Goal: Use online tool/utility: Utilize a website feature to perform a specific function

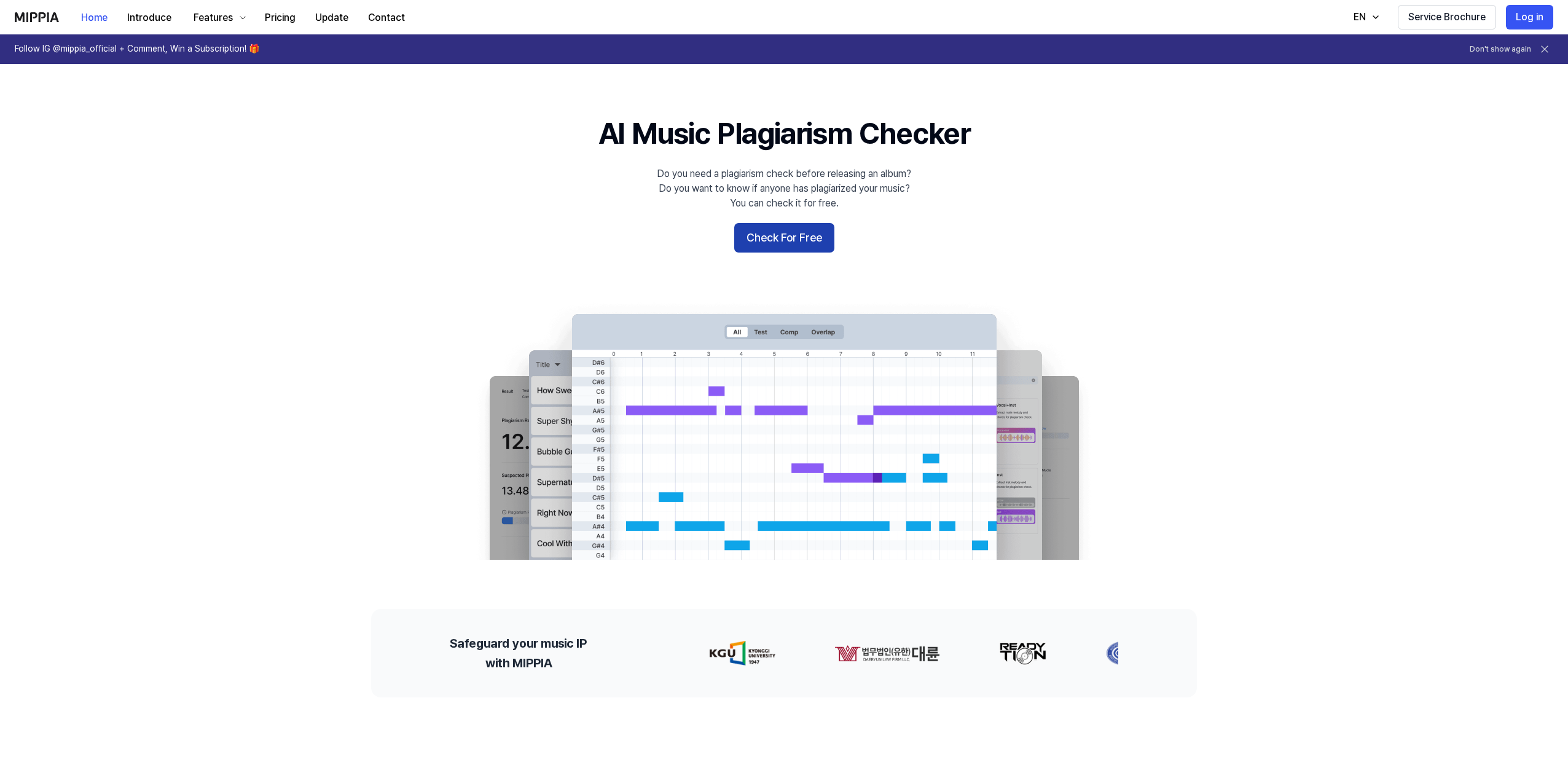
click at [766, 232] on button "Check For Free" at bounding box center [784, 237] width 100 height 29
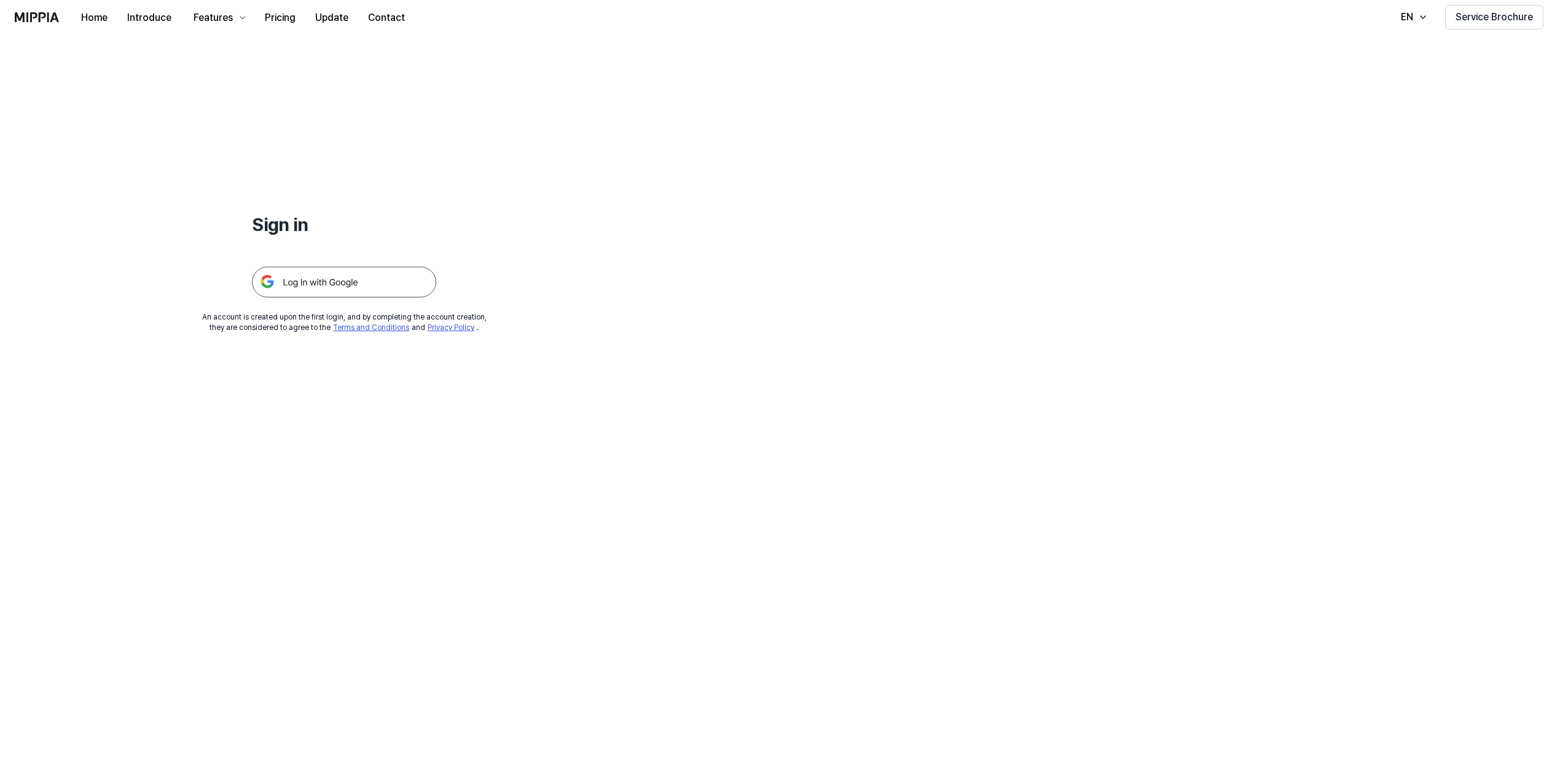
click at [398, 285] on img at bounding box center [344, 282] width 184 height 31
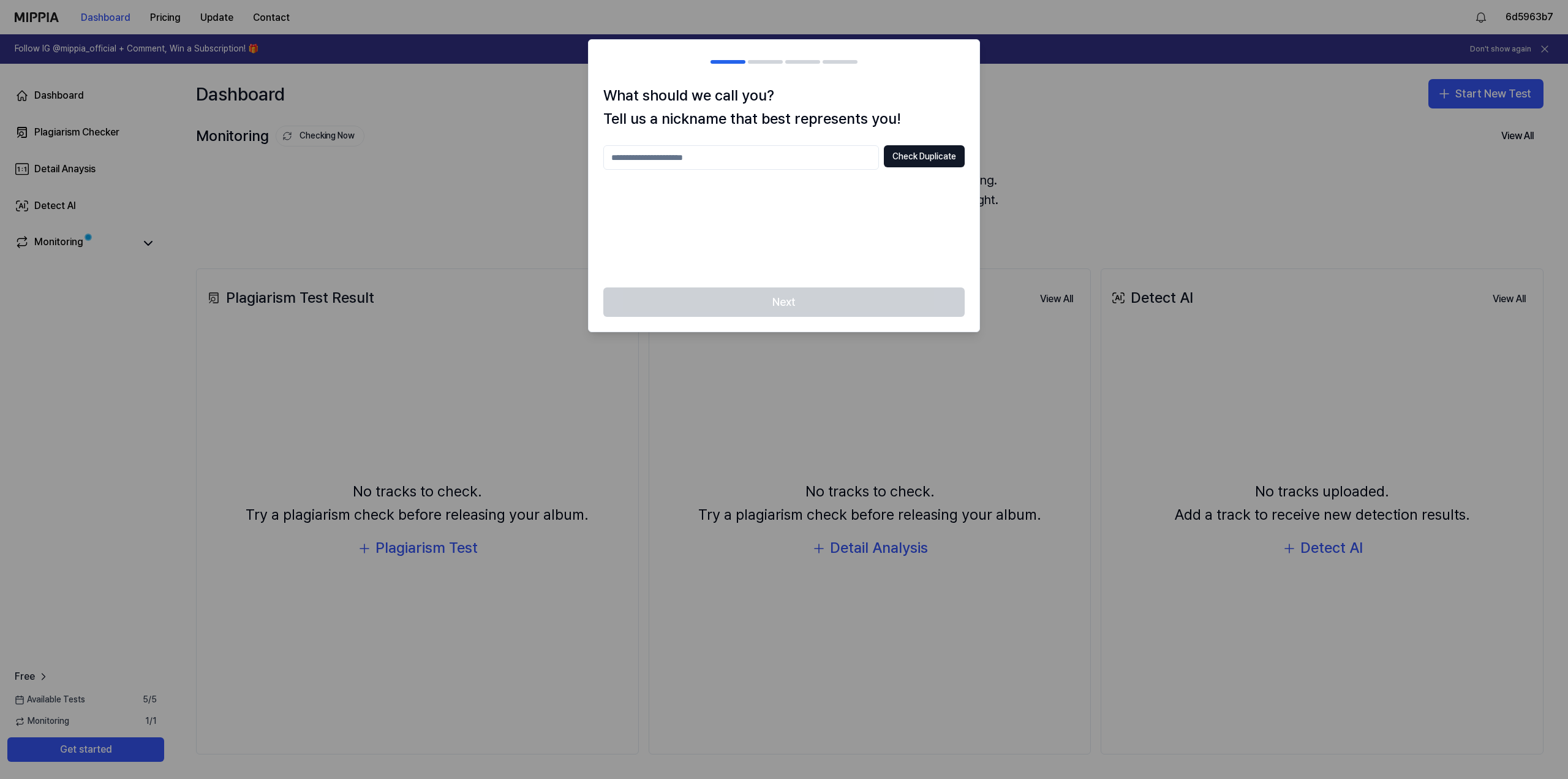
click at [707, 156] on input "text" at bounding box center [741, 158] width 276 height 24
type input "*"
type input "******"
click at [894, 168] on div "****** Check Duplicate" at bounding box center [784, 158] width 362 height 24
click at [897, 157] on button "Check Duplicate" at bounding box center [924, 156] width 81 height 22
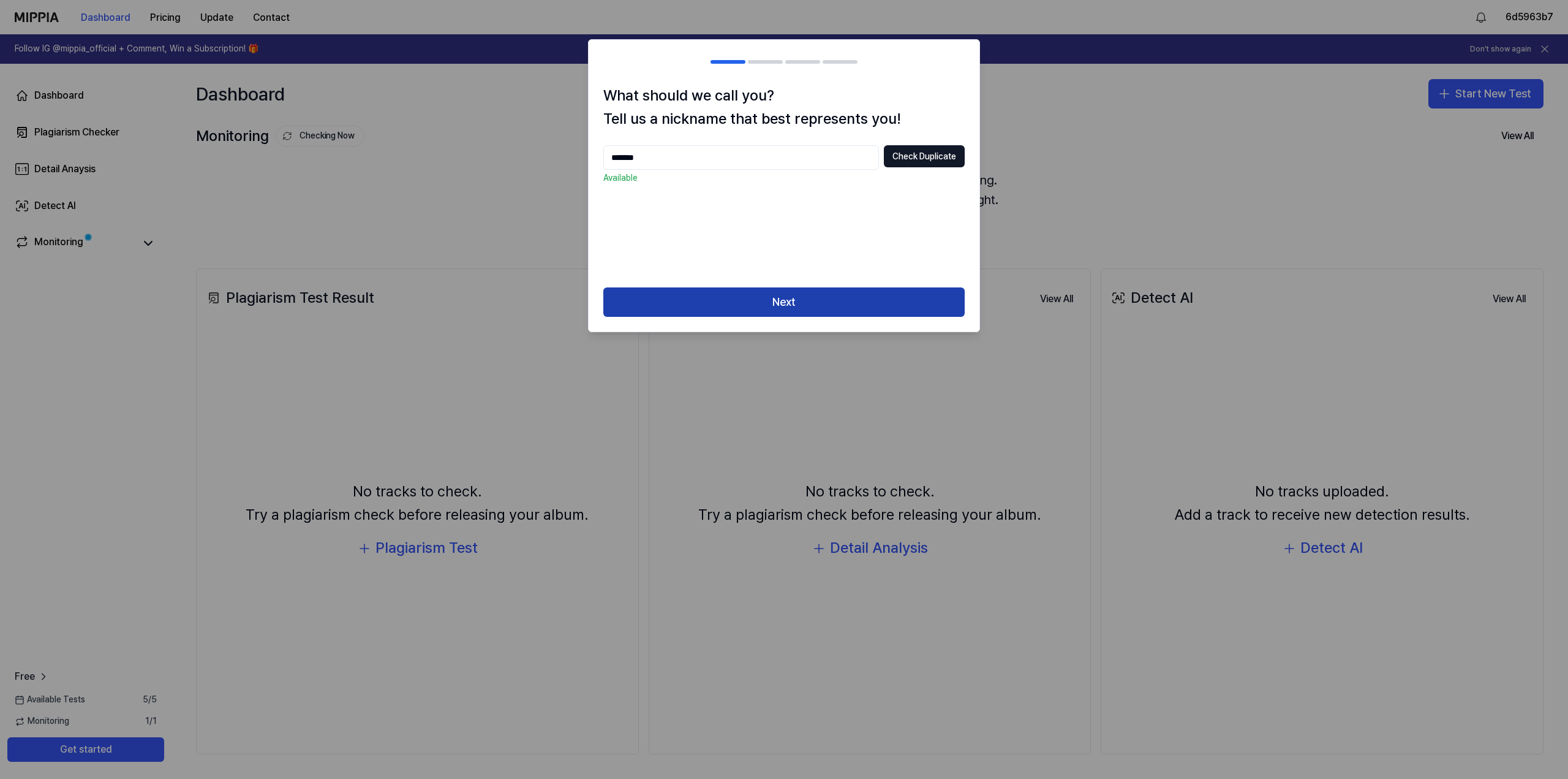
click at [809, 297] on button "Next" at bounding box center [784, 302] width 362 height 29
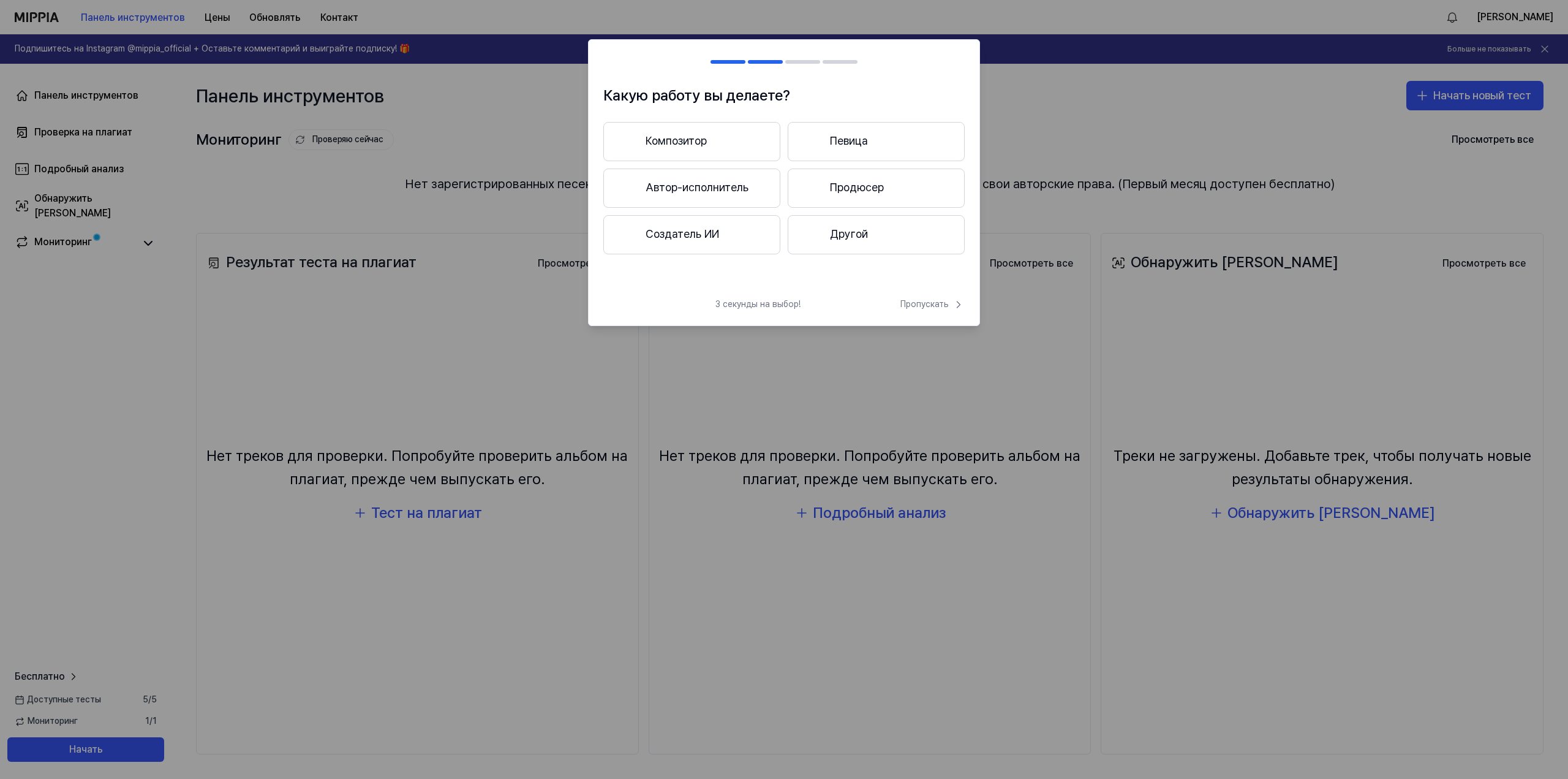
click at [750, 151] on button "Композитор" at bounding box center [691, 141] width 177 height 39
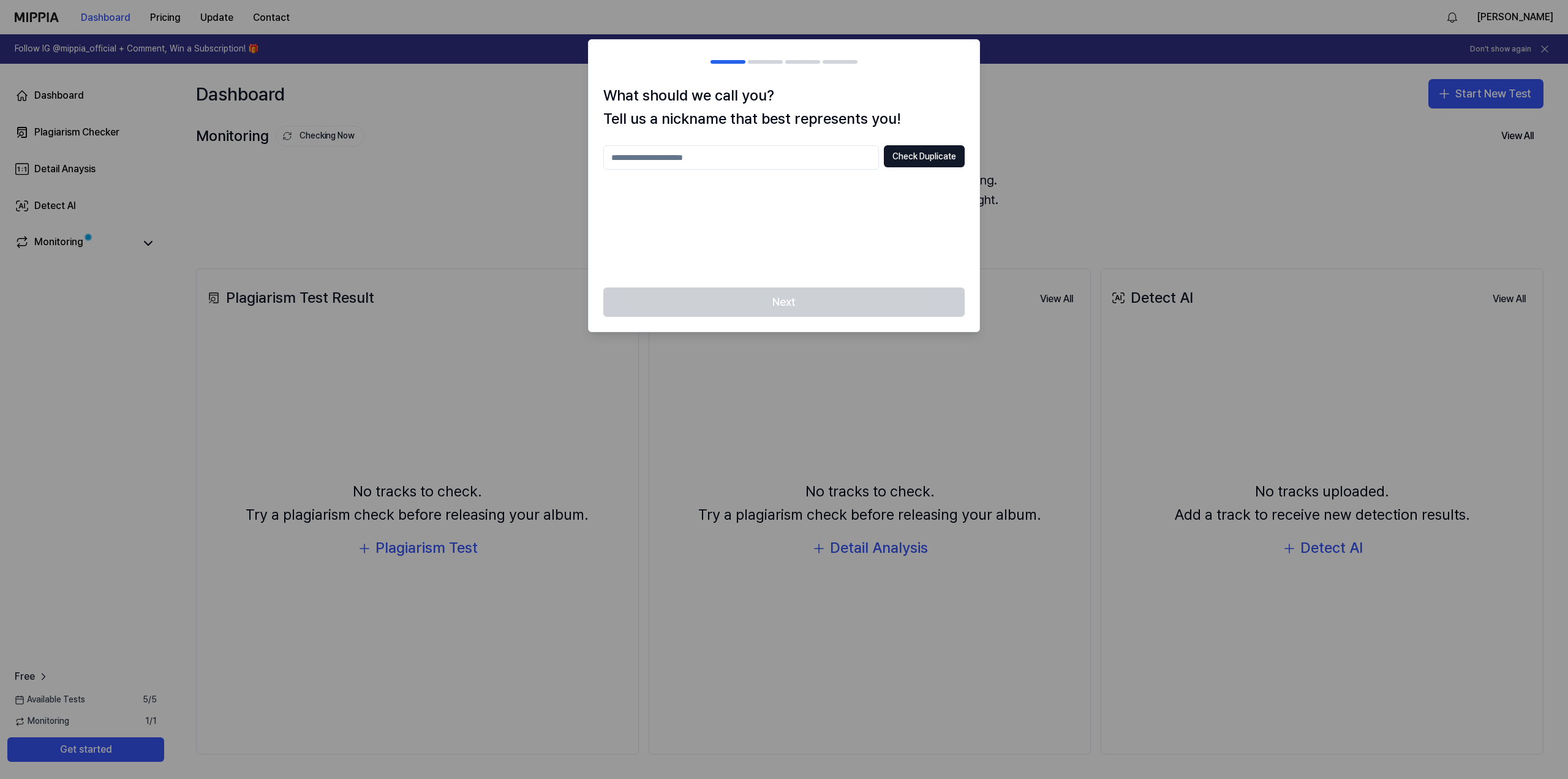
click at [827, 149] on input "text" at bounding box center [741, 158] width 276 height 24
type input "******"
click at [911, 158] on button "Check Duplicate" at bounding box center [924, 156] width 81 height 22
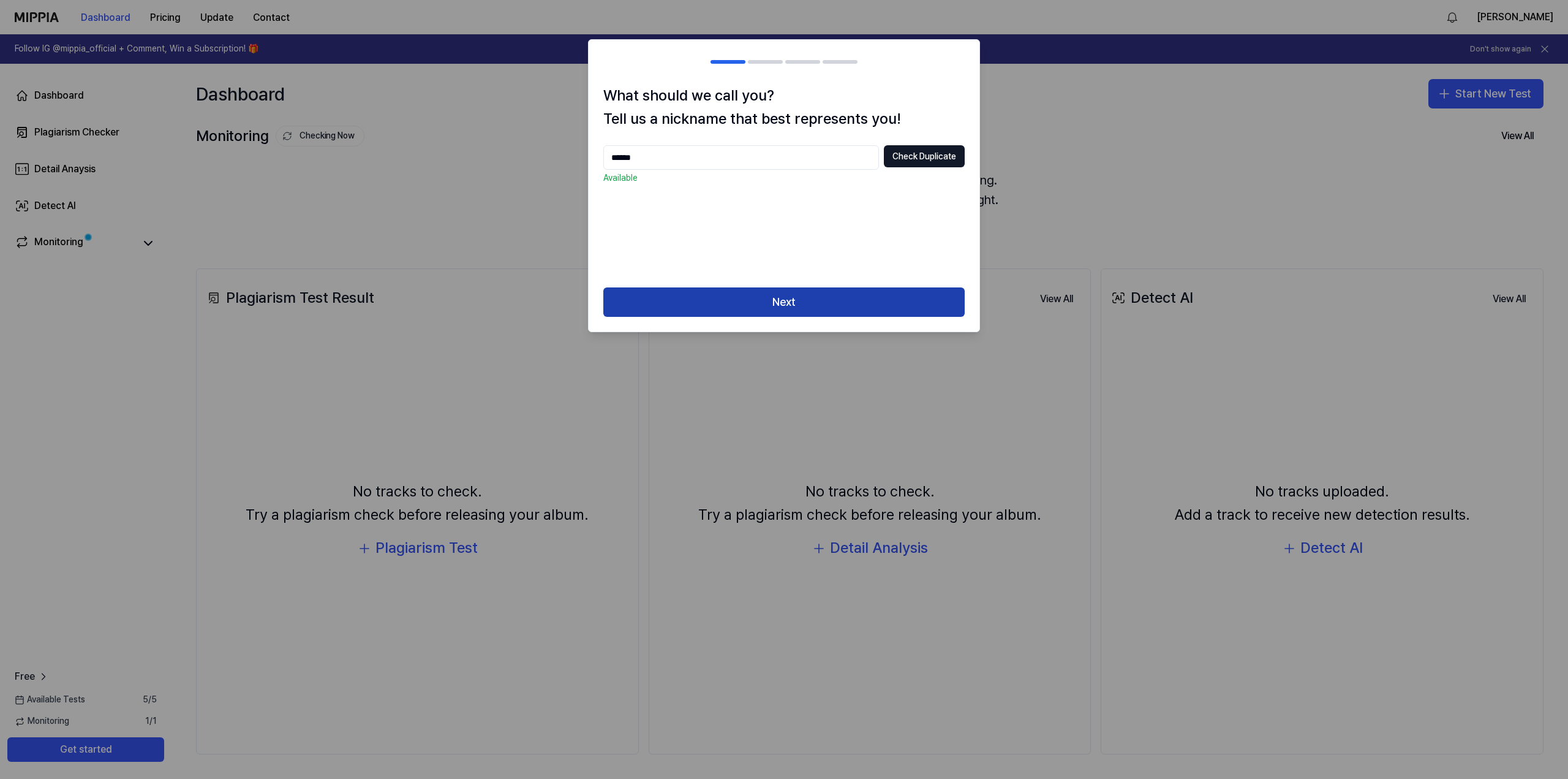
click at [820, 311] on button "Next" at bounding box center [784, 302] width 362 height 29
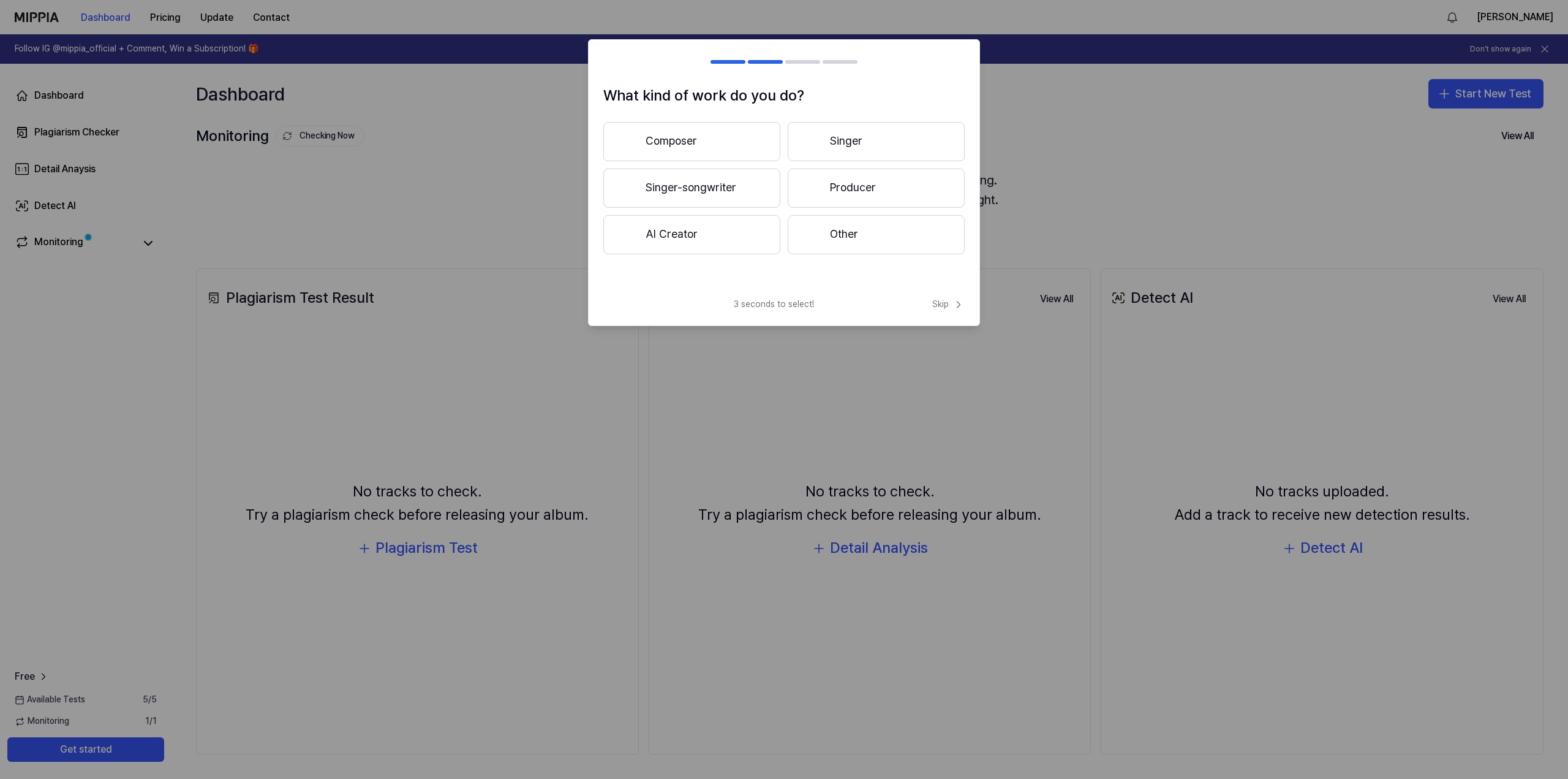
click at [673, 133] on button "Composer" at bounding box center [691, 141] width 177 height 39
click at [676, 193] on button "Less than 3 years" at bounding box center [691, 189] width 177 height 41
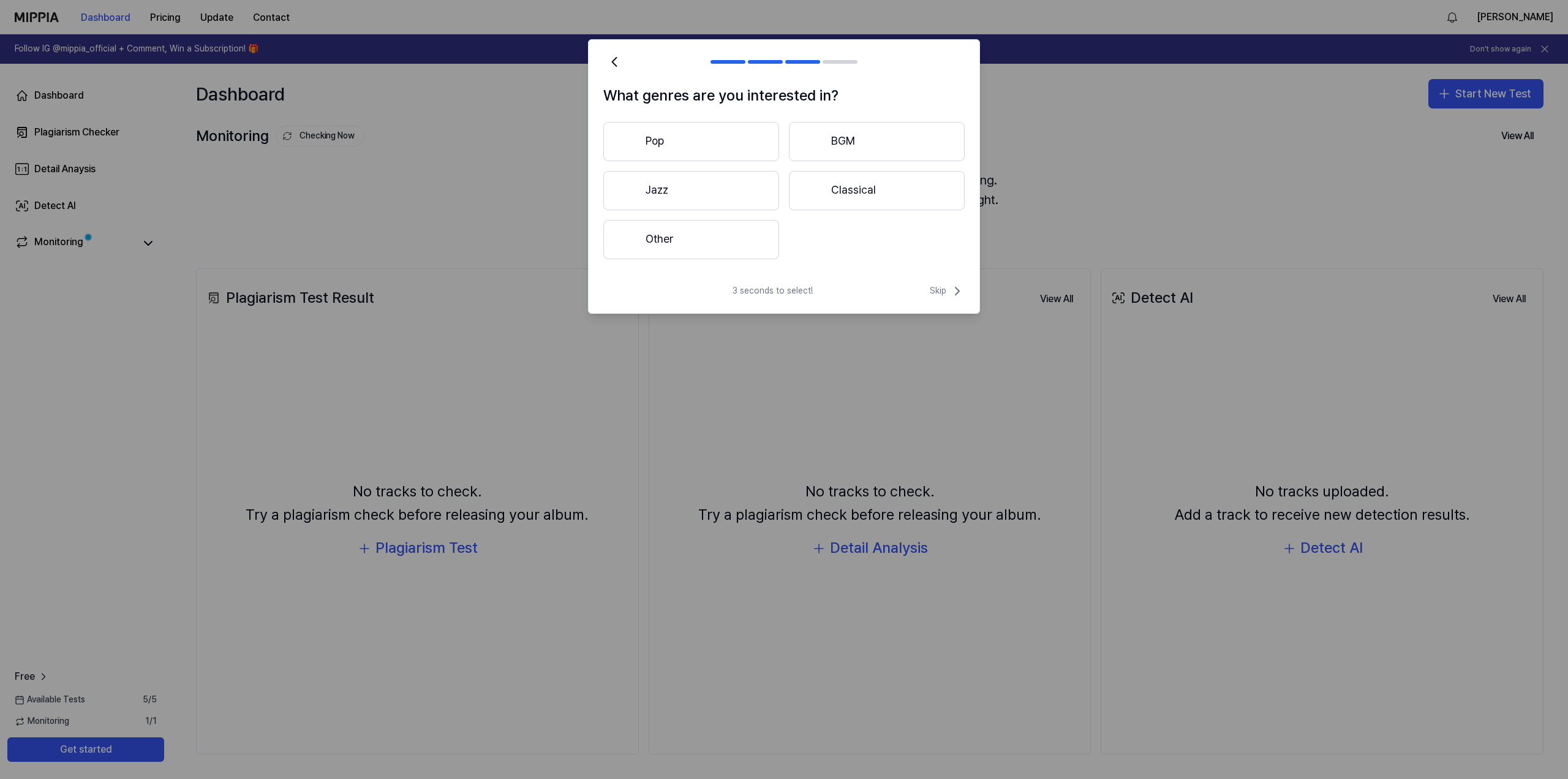
click at [689, 140] on button "Pop" at bounding box center [691, 141] width 175 height 39
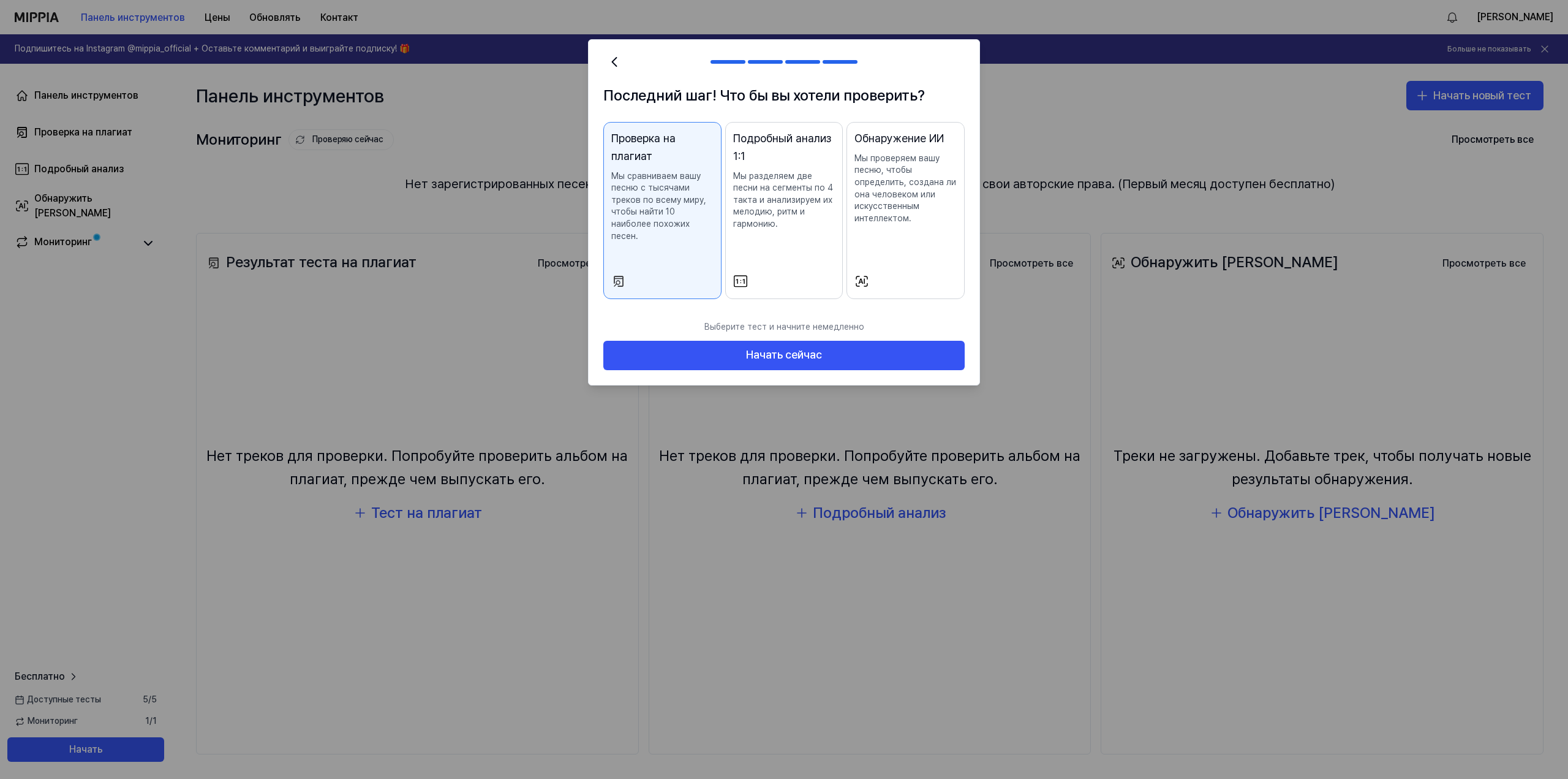
click at [638, 198] on font "Мы сравниваем вашу песню с тысячами треков по всему миру, чтобы найти 10 наибол…" at bounding box center [659, 206] width 95 height 70
click at [713, 345] on button "Начать сейчас" at bounding box center [784, 355] width 362 height 29
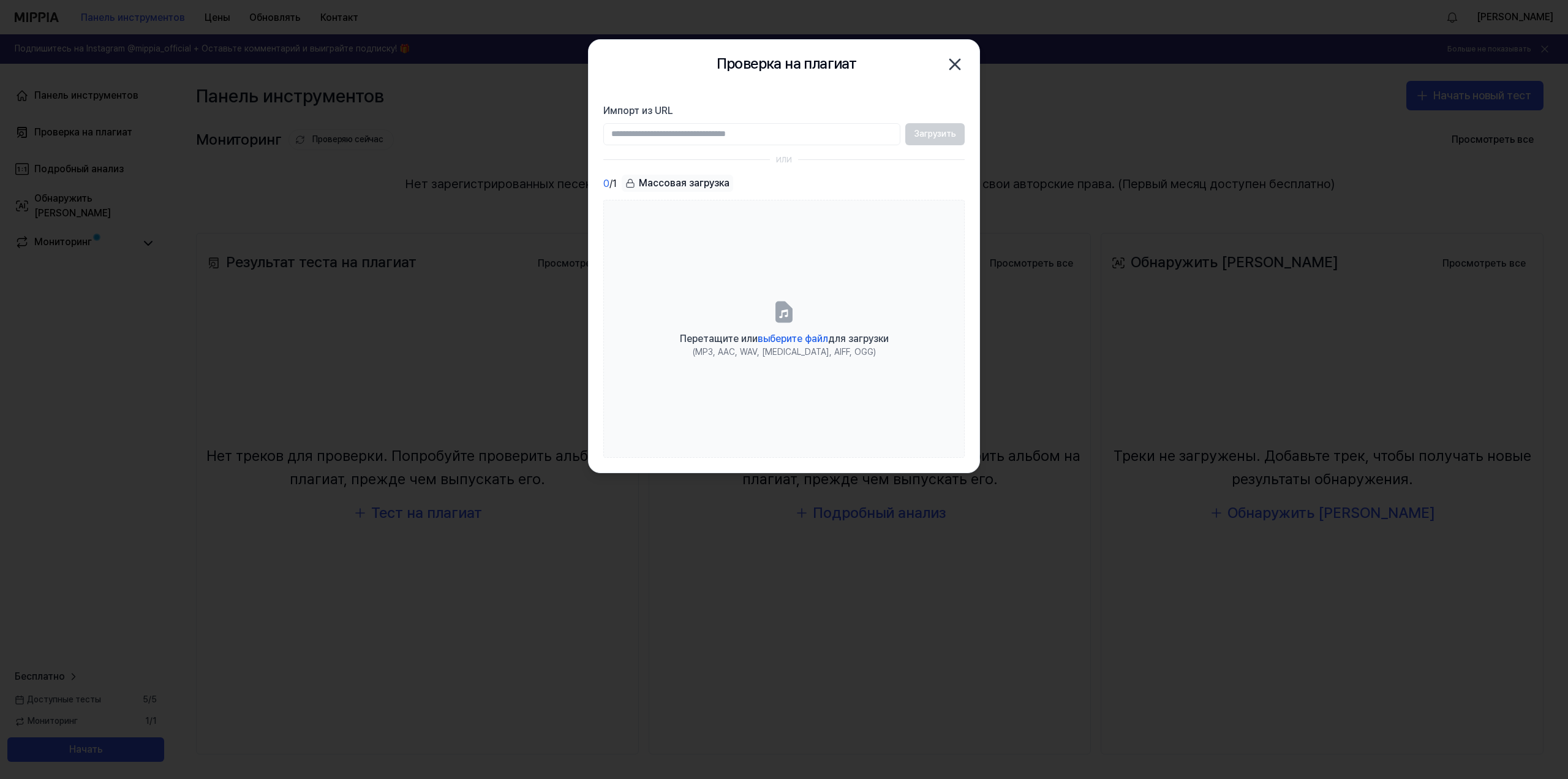
click at [950, 65] on icon "button" at bounding box center [955, 65] width 20 height 20
